Goal: Task Accomplishment & Management: Manage account settings

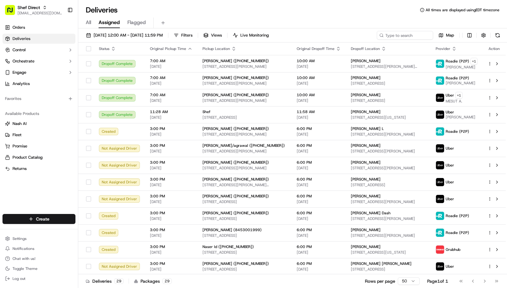
drag, startPoint x: 290, startPoint y: 13, endPoint x: 270, endPoint y: 17, distance: 21.1
click at [290, 13] on div "Deliveries All times are displayed using EDT timezone" at bounding box center [292, 10] width 429 height 10
click at [18, 240] on html "Shef Direct [EMAIL_ADDRESS][DOMAIN_NAME] Toggle Sidebar Orders Deliveries Contr…" at bounding box center [253, 144] width 507 height 288
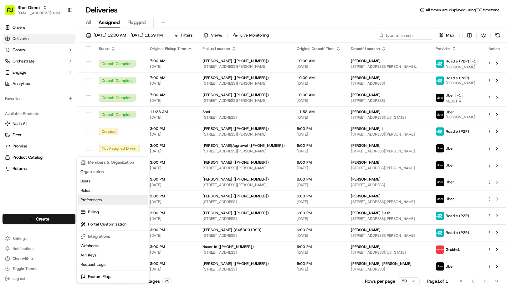
drag, startPoint x: 100, startPoint y: 201, endPoint x: 102, endPoint y: 228, distance: 27.1
click at [100, 201] on link "Preferences" at bounding box center [113, 200] width 70 height 9
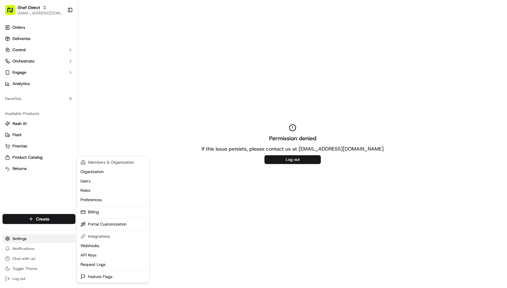
click at [45, 238] on html "Shef Direct [EMAIL_ADDRESS][DOMAIN_NAME] Toggle Sidebar Orders Deliveries Contr…" at bounding box center [253, 144] width 507 height 288
click at [106, 224] on link "Portal Customization" at bounding box center [113, 224] width 70 height 9
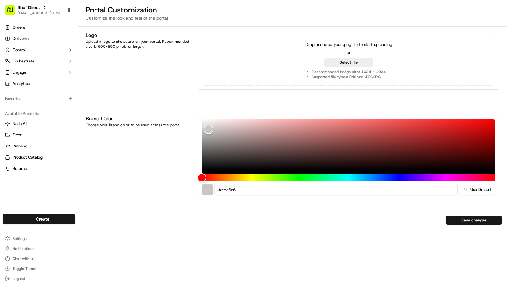
drag, startPoint x: 202, startPoint y: 121, endPoint x: 208, endPoint y: 130, distance: 11.4
click at [208, 130] on div "Color" at bounding box center [209, 130] width 10 height 10
drag, startPoint x: 209, startPoint y: 131, endPoint x: 245, endPoint y: 139, distance: 36.9
click at [219, 137] on div "Color" at bounding box center [214, 132] width 10 height 10
drag, startPoint x: 245, startPoint y: 139, endPoint x: 217, endPoint y: 133, distance: 29.1
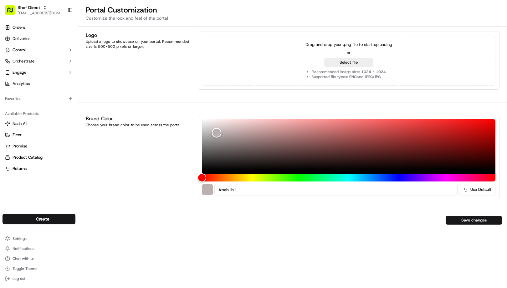
click at [217, 133] on div "Color" at bounding box center [217, 133] width 10 height 10
click at [336, 188] on input "#bab1b1" at bounding box center [335, 189] width 243 height 11
click at [206, 232] on div "Logo Upload a logo to showcase on your portal. Recommended size is 500x500 pixe…" at bounding box center [292, 158] width 429 height 262
type input "#ffffff"
drag, startPoint x: 217, startPoint y: 133, endPoint x: 197, endPoint y: 110, distance: 30.6
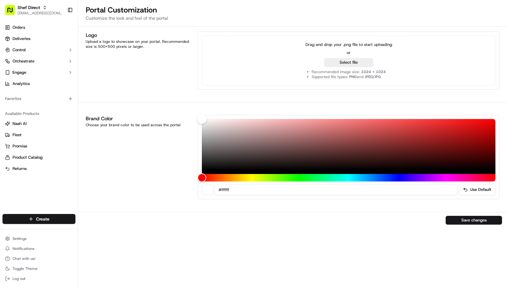
click at [197, 110] on div "Logo Upload a logo to showcase on your portal. Recommended size is 500x500 pixe…" at bounding box center [292, 158] width 429 height 262
click at [28, 267] on span "Toggle Theme" at bounding box center [25, 269] width 25 height 5
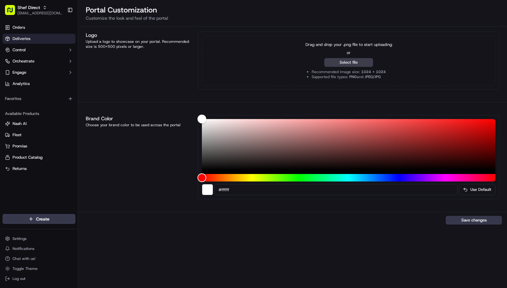
click at [48, 38] on link "Deliveries" at bounding box center [39, 39] width 73 height 10
